Goal: Transaction & Acquisition: Purchase product/service

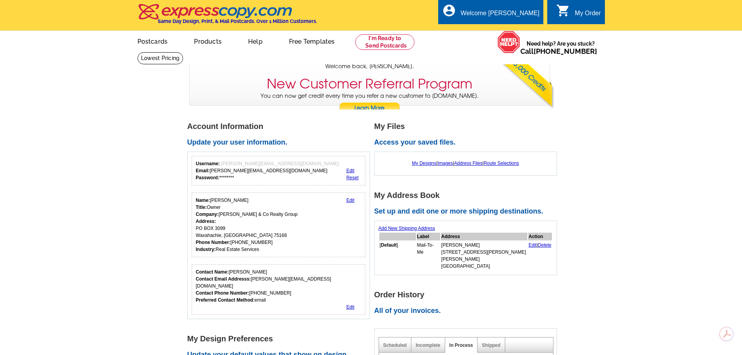
scroll to position [78, 0]
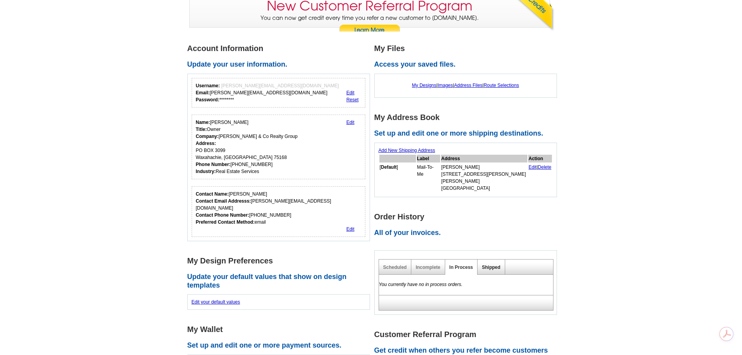
click at [493, 265] on link "Shipped" at bounding box center [491, 267] width 18 height 5
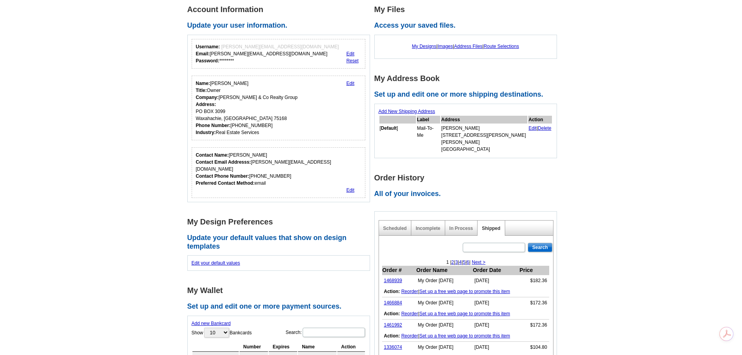
scroll to position [195, 0]
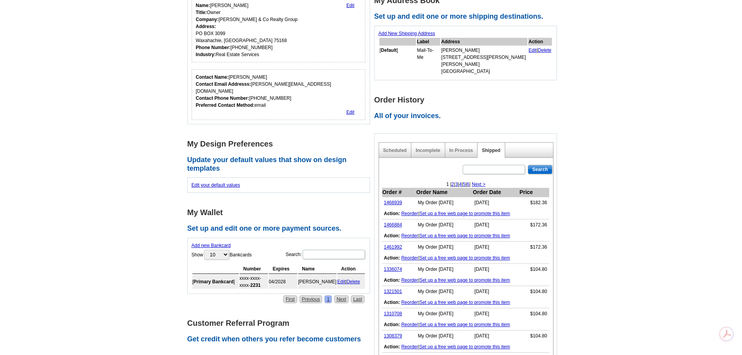
click at [408, 211] on link "Reorder" at bounding box center [409, 213] width 17 height 5
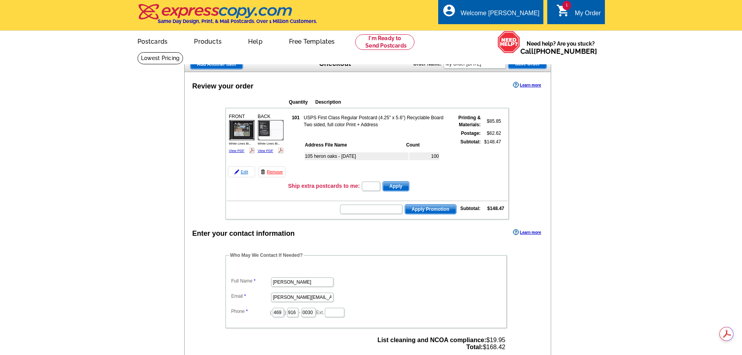
click at [242, 174] on link "Edit" at bounding box center [241, 171] width 27 height 11
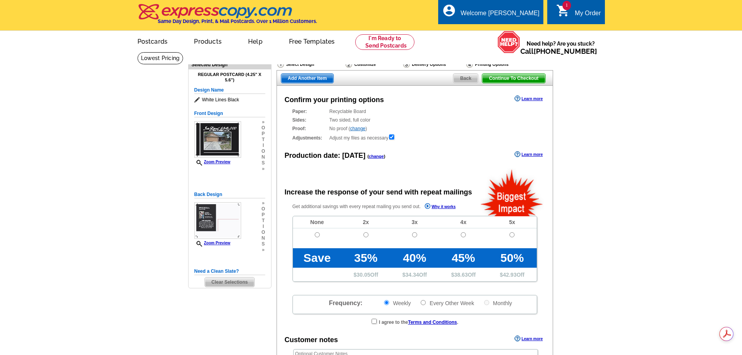
radio input "false"
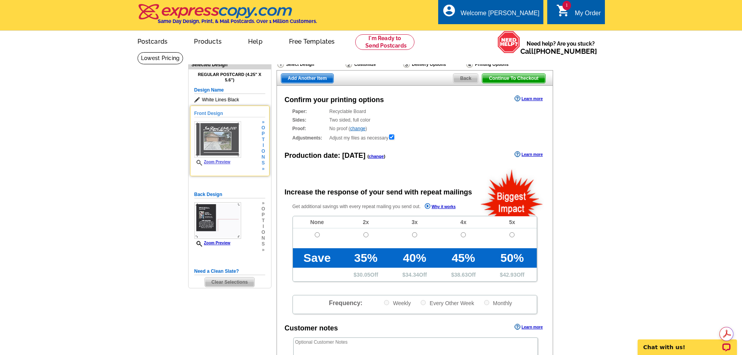
click at [218, 139] on img at bounding box center [217, 139] width 47 height 37
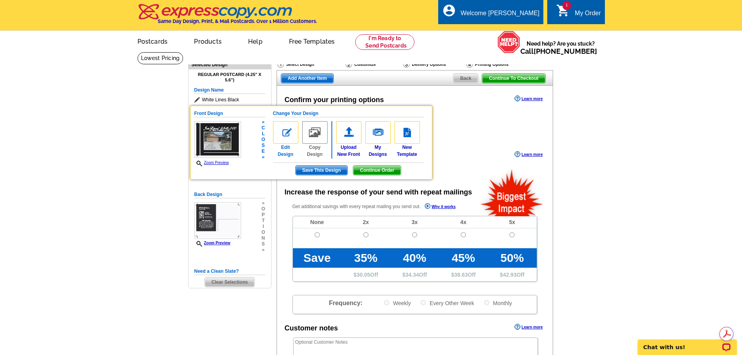
click at [285, 129] on img at bounding box center [285, 132] width 25 height 23
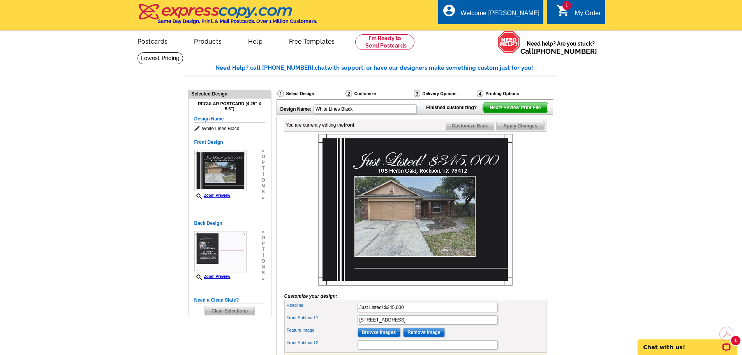
scroll to position [39, 0]
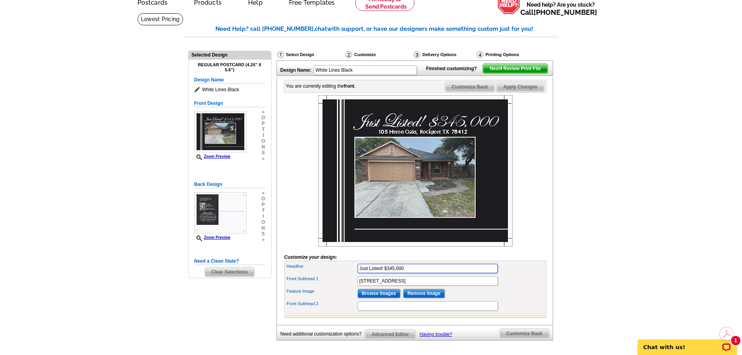
drag, startPoint x: 408, startPoint y: 271, endPoint x: 357, endPoint y: 277, distance: 51.1
click at [357, 277] on div "Headline Just Listed! $345,000 Front Subhead 1 105 Heron Oaks, Rockport TX 7841…" at bounding box center [415, 287] width 262 height 53
click at [418, 270] on input "Just Listed! $345,000" at bounding box center [428, 268] width 140 height 9
type input "Just Listed! $175,000"
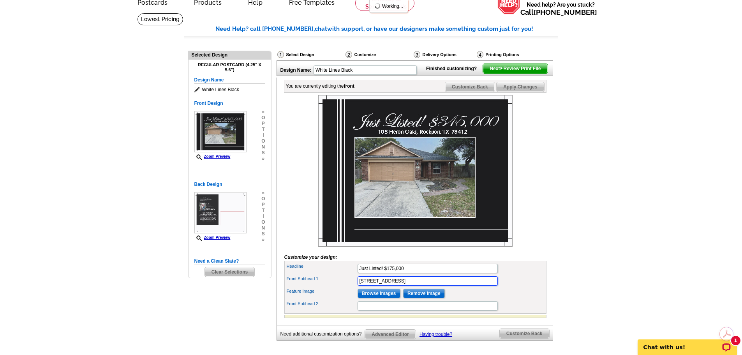
drag, startPoint x: 439, startPoint y: 282, endPoint x: 360, endPoint y: 284, distance: 79.5
click at [360, 284] on input "105 Heron Oaks, Rockport TX 78412" at bounding box center [428, 280] width 140 height 9
type input "4726 Champions Drive, Corpus Christi"
click at [381, 294] on input "Browse Images" at bounding box center [379, 293] width 43 height 9
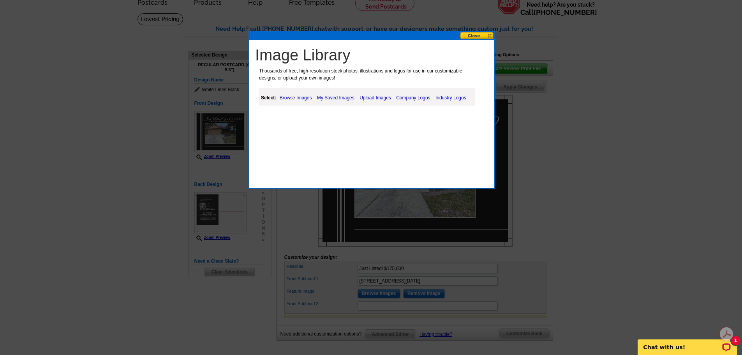
click at [376, 97] on link "Upload Images" at bounding box center [375, 97] width 35 height 9
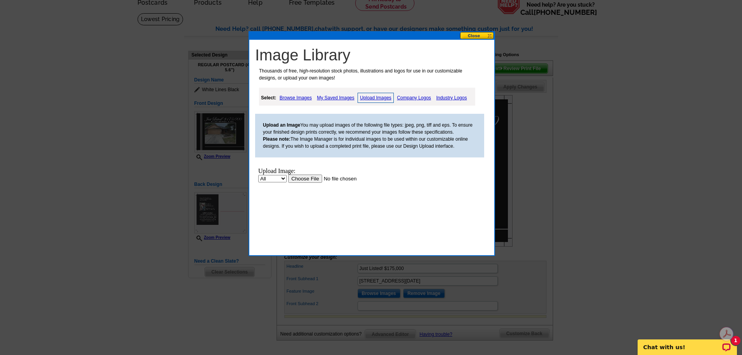
click at [309, 178] on input "file" at bounding box center [337, 179] width 99 height 8
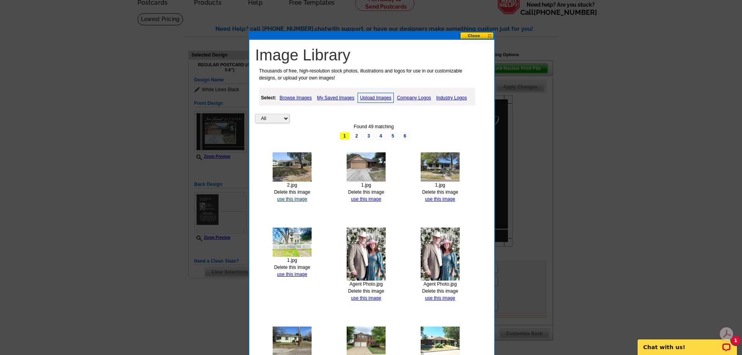
click at [289, 199] on link "use this image" at bounding box center [292, 198] width 30 height 5
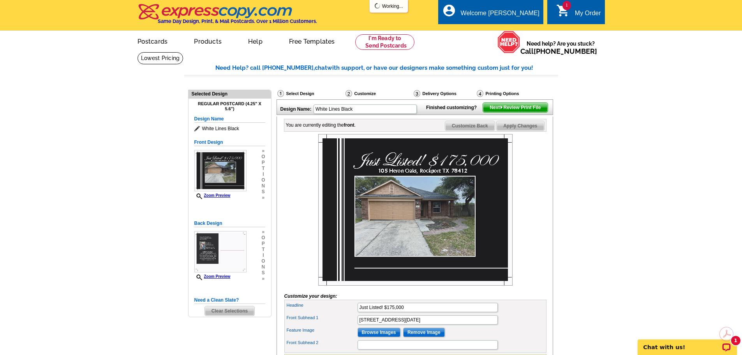
scroll to position [78, 0]
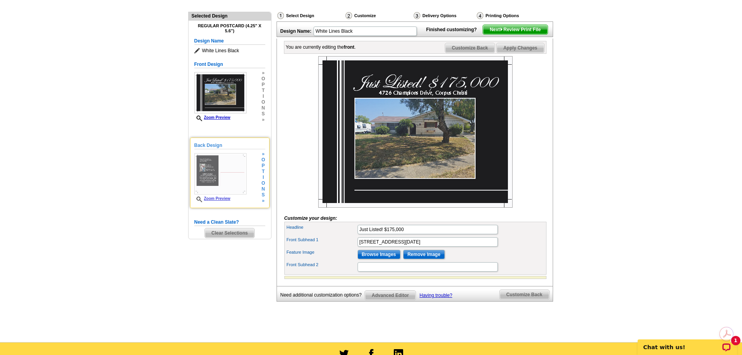
click at [211, 171] on img at bounding box center [220, 173] width 52 height 41
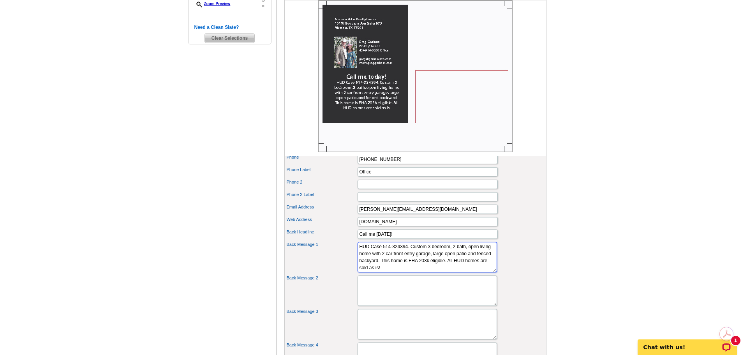
scroll to position [7, 0]
drag, startPoint x: 360, startPoint y: 248, endPoint x: 448, endPoint y: 270, distance: 91.3
click at [448, 270] on textarea "HUD Case 514-324394. Custom 3 bedroom, 2 bath, open living home with 2 car fron…" at bounding box center [427, 257] width 139 height 30
paste textarea "495-967054 Older custom 3 bedroom, 2 bathhome close to schools and commute. Fea…"
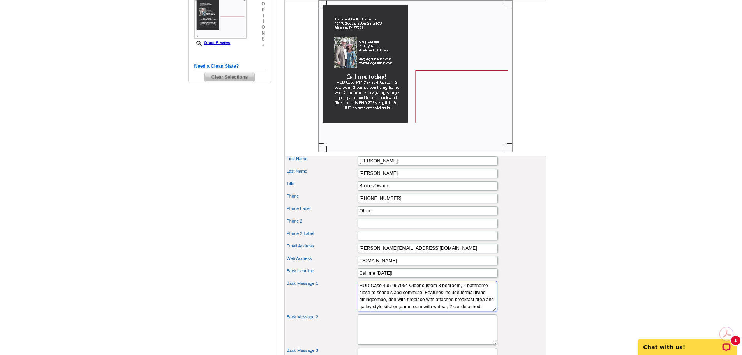
click at [395, 293] on textarea "HUD Case 514-324394. Custom 3 bedroom, 2 bath, open living home with 2 car fron…" at bounding box center [427, 296] width 139 height 30
click at [385, 308] on textarea "HUD Case 514-324394. Custom 3 bedroom, 2 bath, open living home with 2 car fron…" at bounding box center [427, 296] width 139 height 30
click at [418, 302] on textarea "HUD Case 514-324394. Custom 3 bedroom, 2 bath, open living home with 2 car fron…" at bounding box center [427, 296] width 139 height 30
click at [376, 303] on textarea "HUD Case 514-324394. Custom 3 bedroom, 2 bath, open living home with 2 car fron…" at bounding box center [427, 296] width 139 height 30
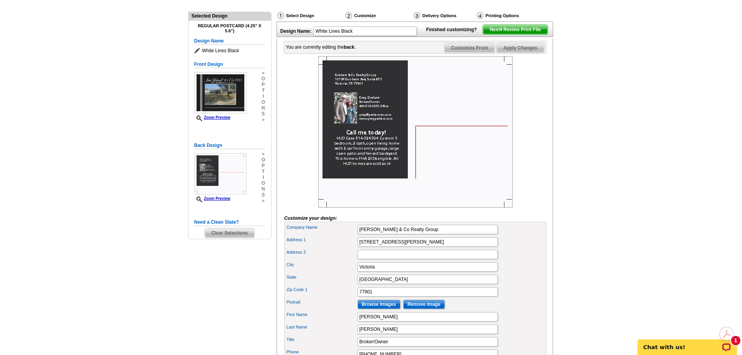
scroll to position [0, 0]
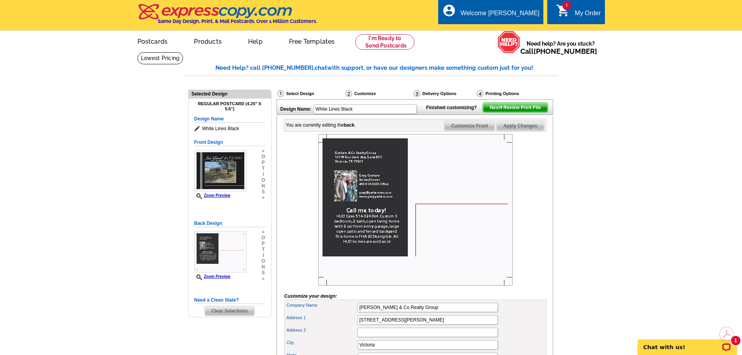
type textarea "HUD Case 495-967054 Older custom 3 bedroom, 2 bath home close to schools and co…"
click at [471, 179] on img at bounding box center [415, 210] width 194 height 152
click at [517, 108] on span "Next Review Print File" at bounding box center [515, 107] width 64 height 9
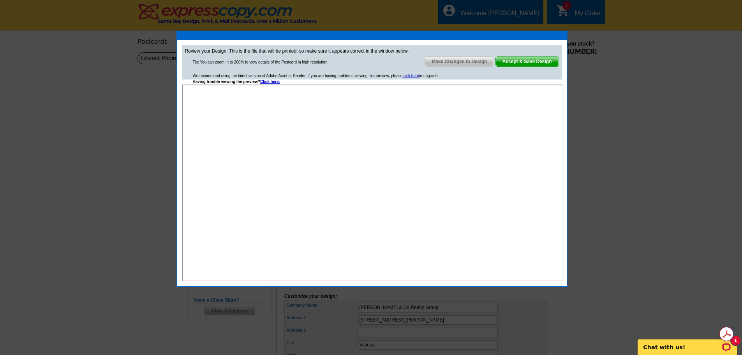
click at [517, 61] on span "Accept & Save Design" at bounding box center [527, 61] width 63 height 9
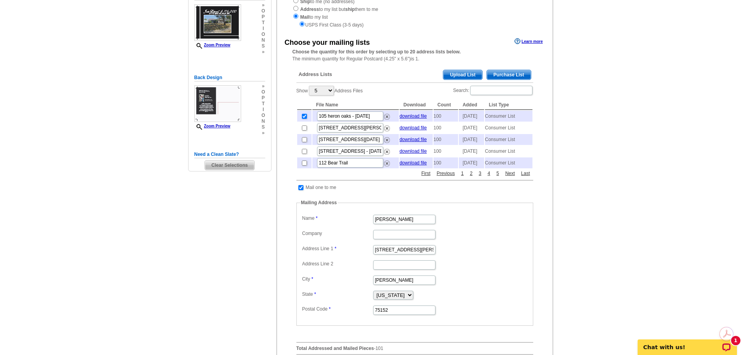
scroll to position [78, 0]
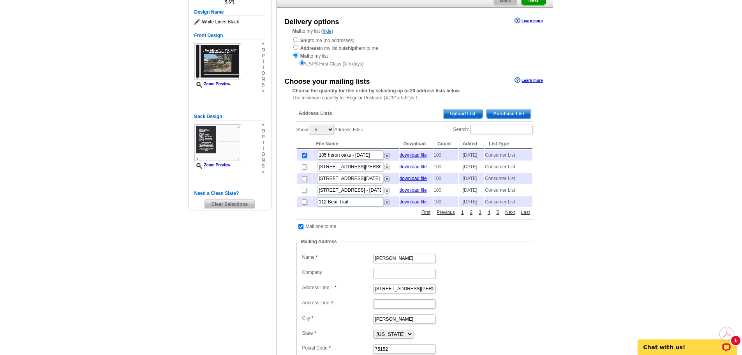
click at [508, 114] on span "Purchase List" at bounding box center [509, 113] width 44 height 9
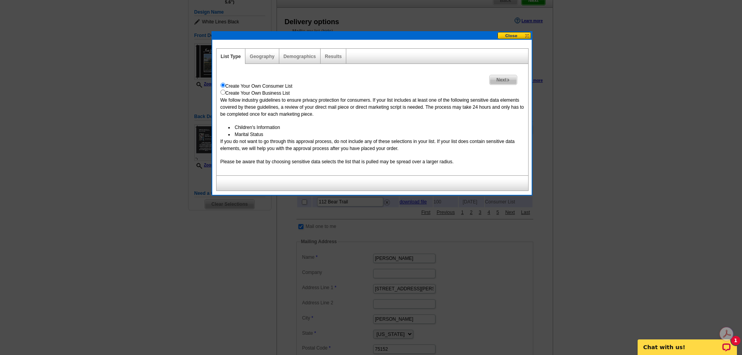
click at [500, 80] on span "Next" at bounding box center [503, 79] width 27 height 9
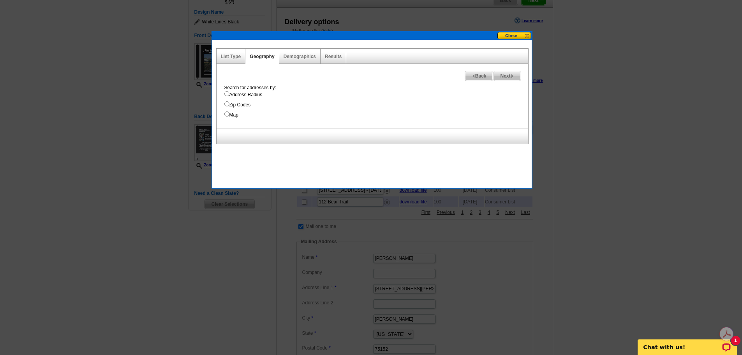
click at [227, 92] on input "Address Radius" at bounding box center [226, 93] width 5 height 5
radio input "true"
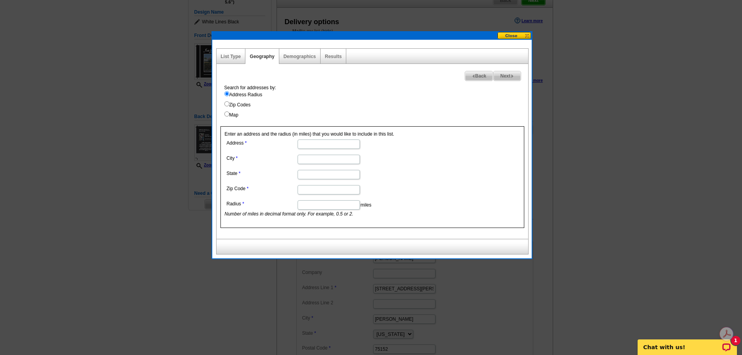
click at [306, 144] on input "Address" at bounding box center [329, 143] width 62 height 9
click at [318, 141] on input "Address" at bounding box center [329, 143] width 62 height 9
type input "4726 champions Drive"
type input "Corpus Christi"
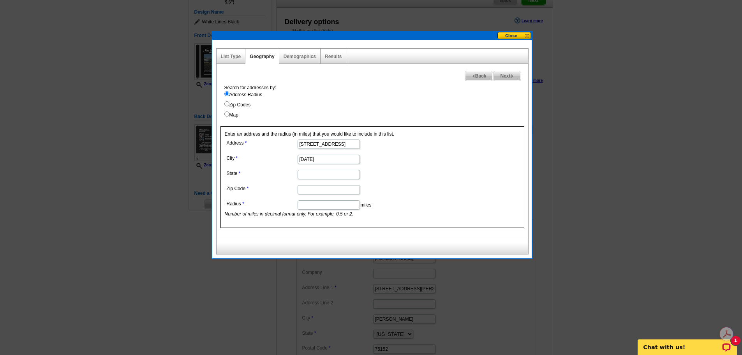
click at [322, 176] on input "State" at bounding box center [329, 174] width 62 height 9
click at [311, 174] on input "State" at bounding box center [329, 174] width 62 height 9
type input "TX"
type input "78413"
click at [340, 205] on input "Radius" at bounding box center [329, 204] width 62 height 9
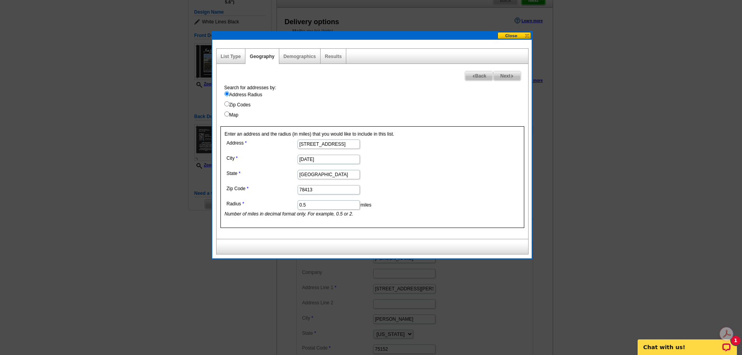
type input "0.5"
click at [435, 189] on form "Address 4726 champions Drive City Corpus Christi State TX Zip Code 78413 Radius…" at bounding box center [372, 178] width 295 height 80
click at [510, 78] on span "Next" at bounding box center [507, 75] width 27 height 9
select select
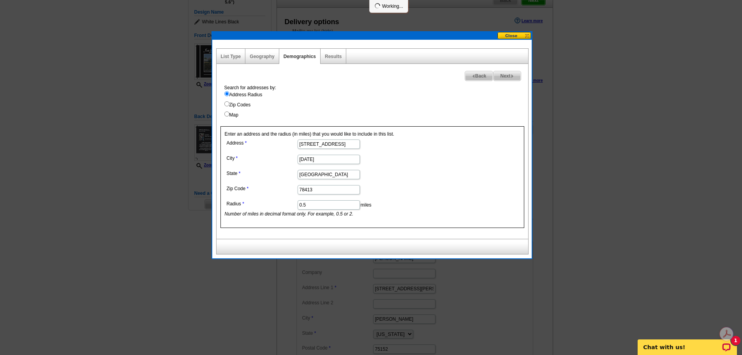
select select
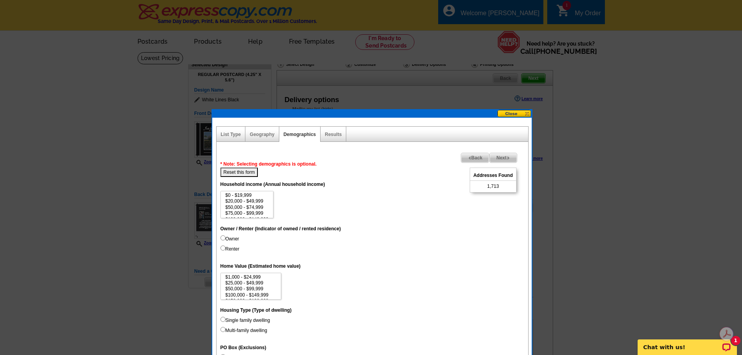
click at [507, 158] on img at bounding box center [509, 158] width 4 height 4
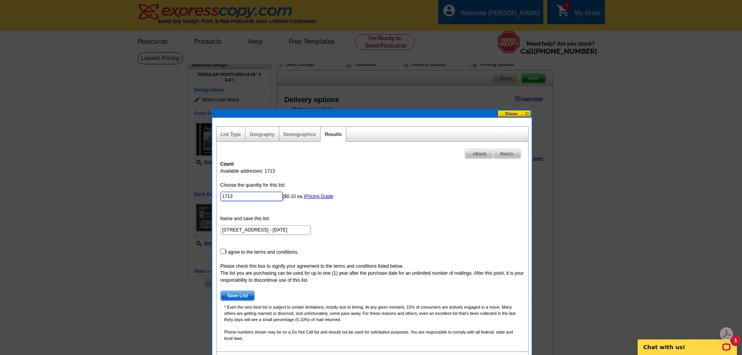
drag, startPoint x: 245, startPoint y: 197, endPoint x: 221, endPoint y: 197, distance: 24.9
click at [221, 197] on input "1713" at bounding box center [252, 196] width 62 height 9
type input "100"
click at [359, 201] on form "Choose the quantity for this list: 100 ($0.10 ea.) Pricing Guide Name and save …" at bounding box center [373, 241] width 304 height 119
click at [222, 251] on input "checkbox" at bounding box center [223, 251] width 5 height 5
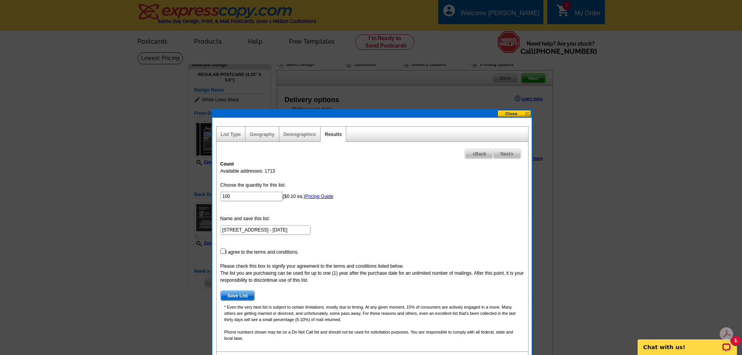
checkbox input "true"
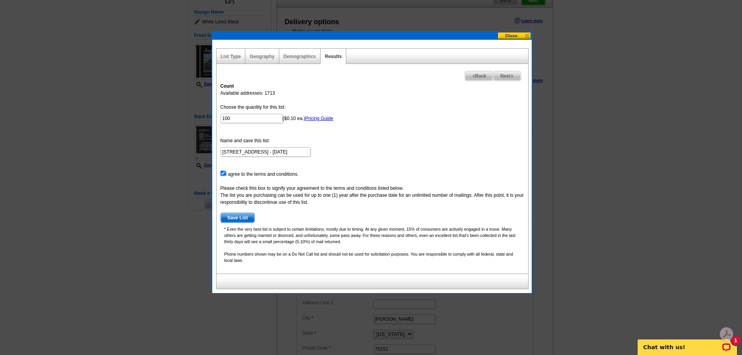
click at [235, 218] on span "Save List" at bounding box center [238, 217] width 34 height 9
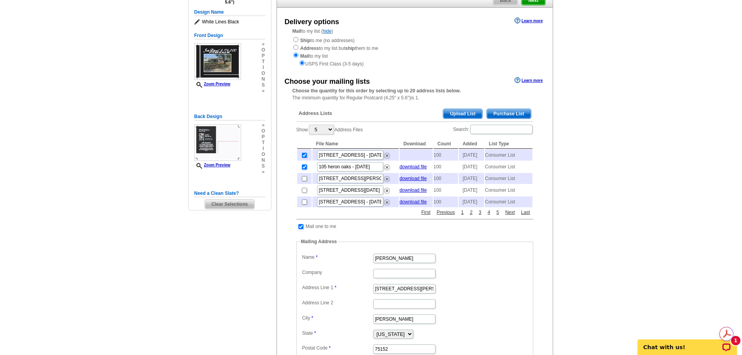
click at [304, 169] on input "checkbox" at bounding box center [304, 166] width 5 height 5
checkbox input "false"
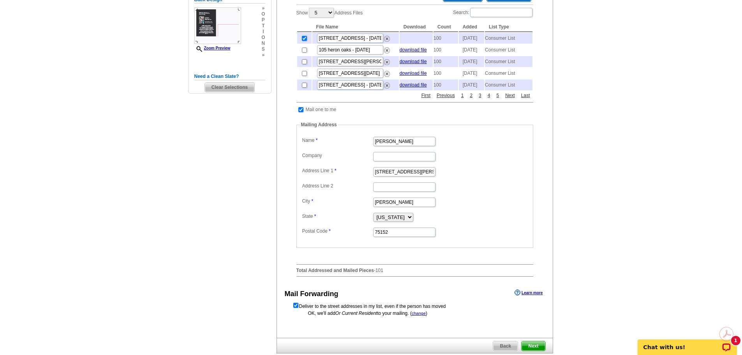
scroll to position [234, 0]
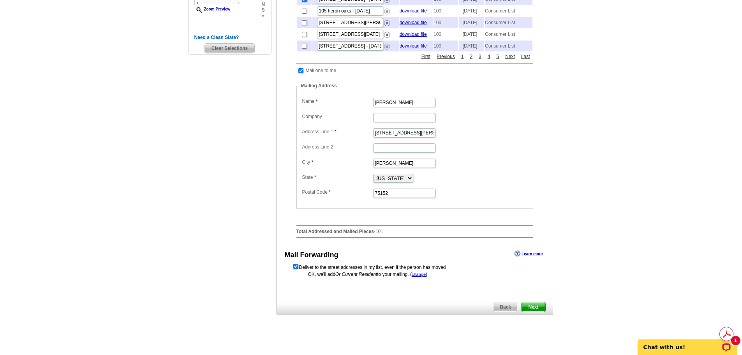
click at [535, 312] on span "Next" at bounding box center [533, 306] width 23 height 9
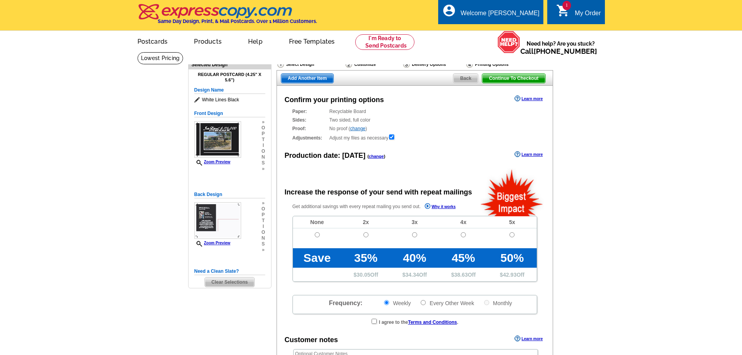
radio input "false"
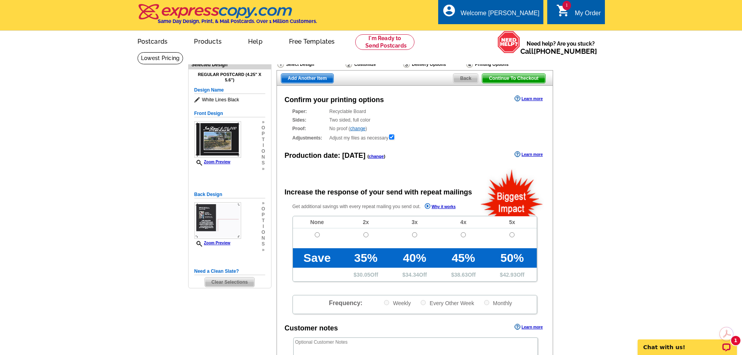
click at [516, 78] on span "Continue To Checkout" at bounding box center [513, 78] width 63 height 9
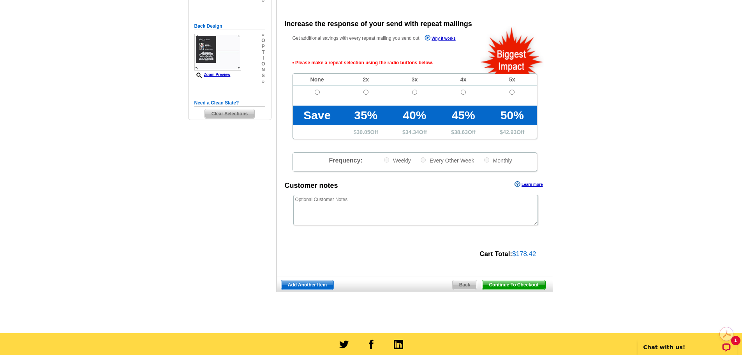
scroll to position [175, 0]
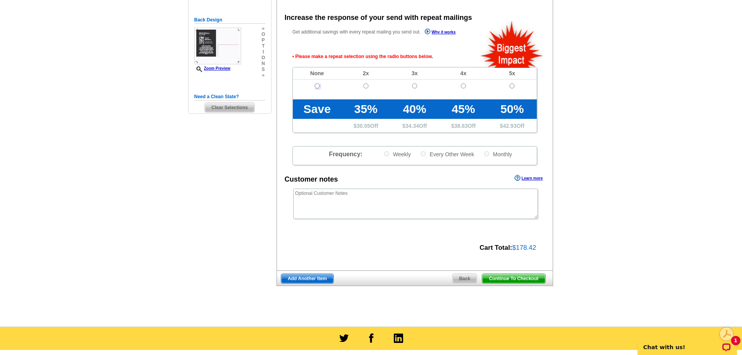
click at [315, 85] on input "radio" at bounding box center [317, 85] width 5 height 5
radio input "true"
click at [511, 279] on span "Continue To Checkout" at bounding box center [513, 278] width 63 height 9
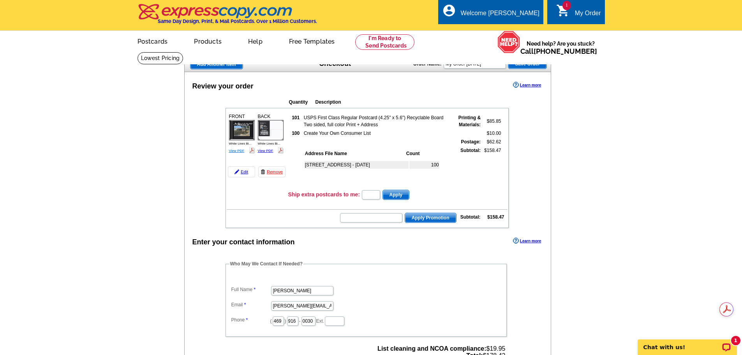
click at [239, 153] on link "View PDF" at bounding box center [237, 151] width 16 height 4
click at [262, 152] on link "View PDF" at bounding box center [266, 151] width 16 height 4
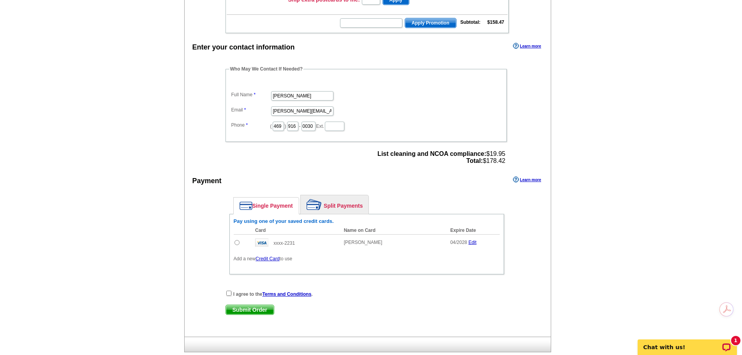
scroll to position [234, 0]
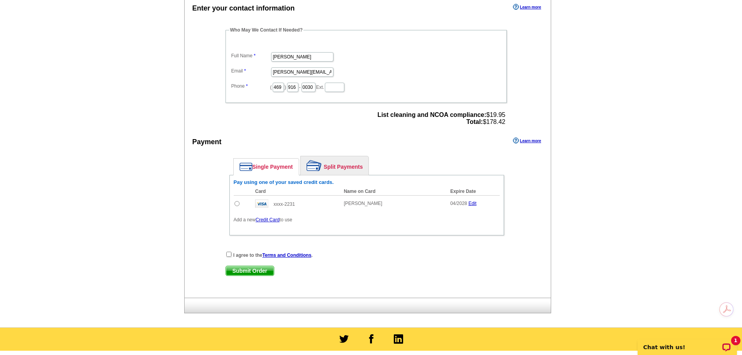
click at [236, 205] on input "radio" at bounding box center [237, 203] width 5 height 5
radio input "true"
click at [227, 256] on input "checkbox" at bounding box center [228, 254] width 5 height 5
checkbox input "true"
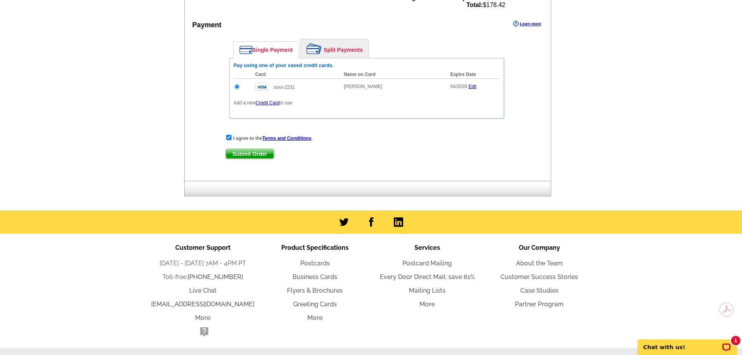
scroll to position [374, 0]
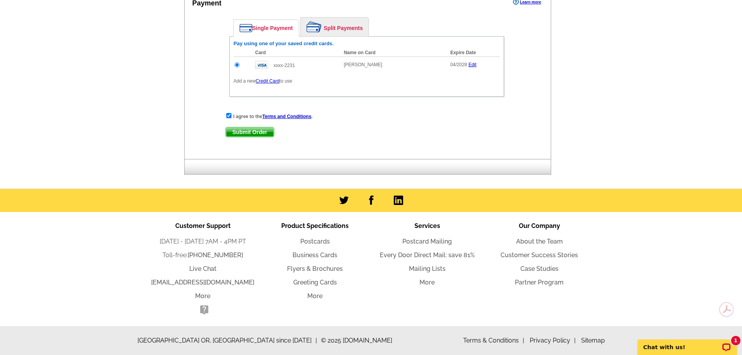
click at [261, 132] on span "Submit Order" at bounding box center [250, 131] width 48 height 9
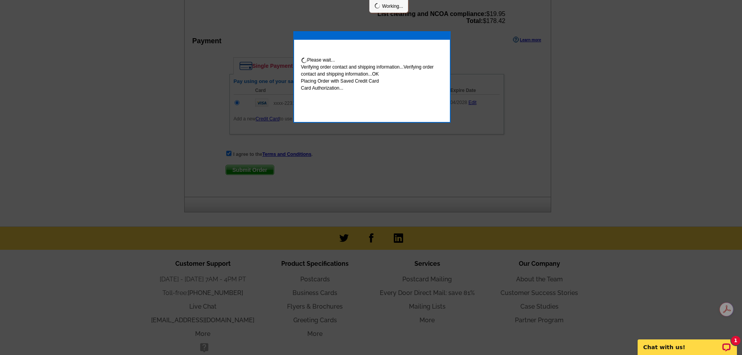
scroll to position [413, 0]
